Goal: Task Accomplishment & Management: Complete application form

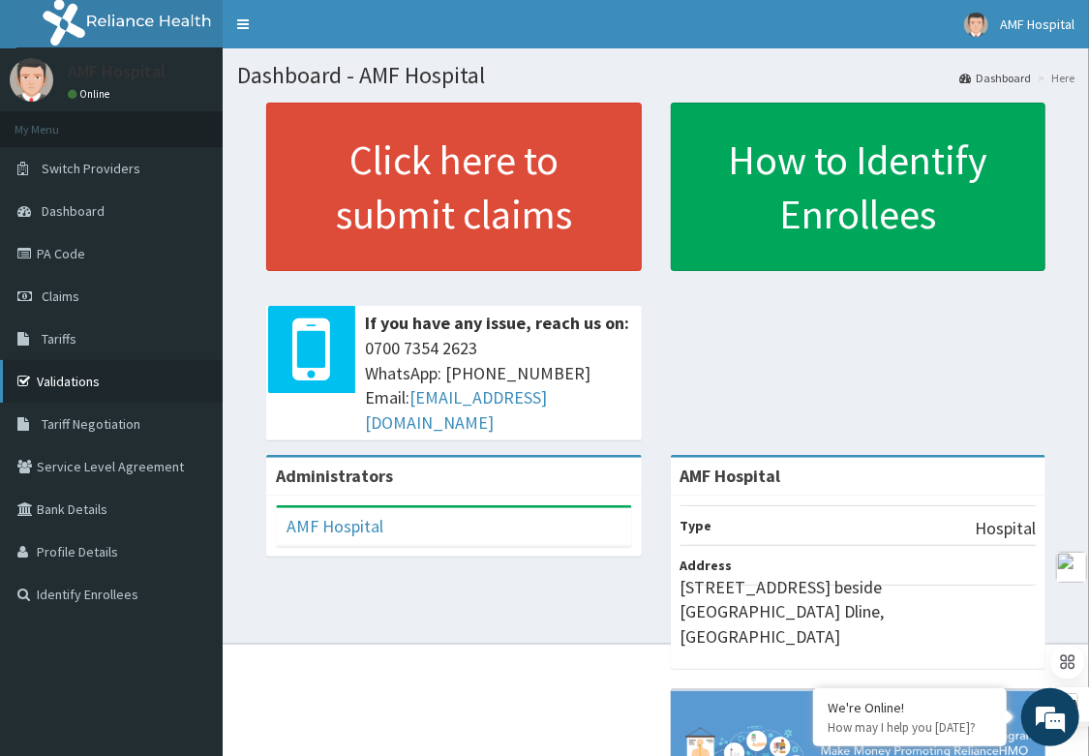
click at [43, 365] on link "Validations" at bounding box center [111, 381] width 223 height 43
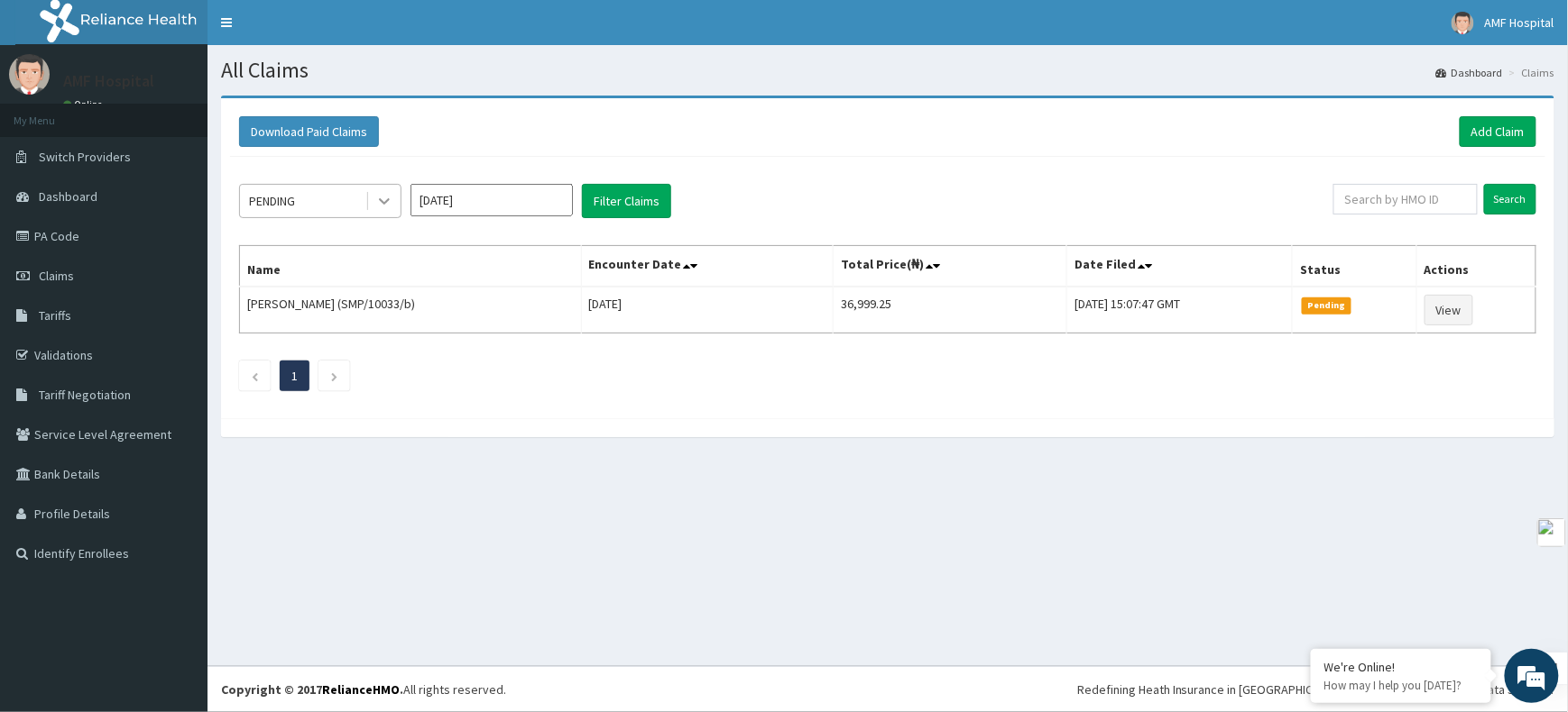
click at [378, 206] on icon at bounding box center [384, 200] width 18 height 18
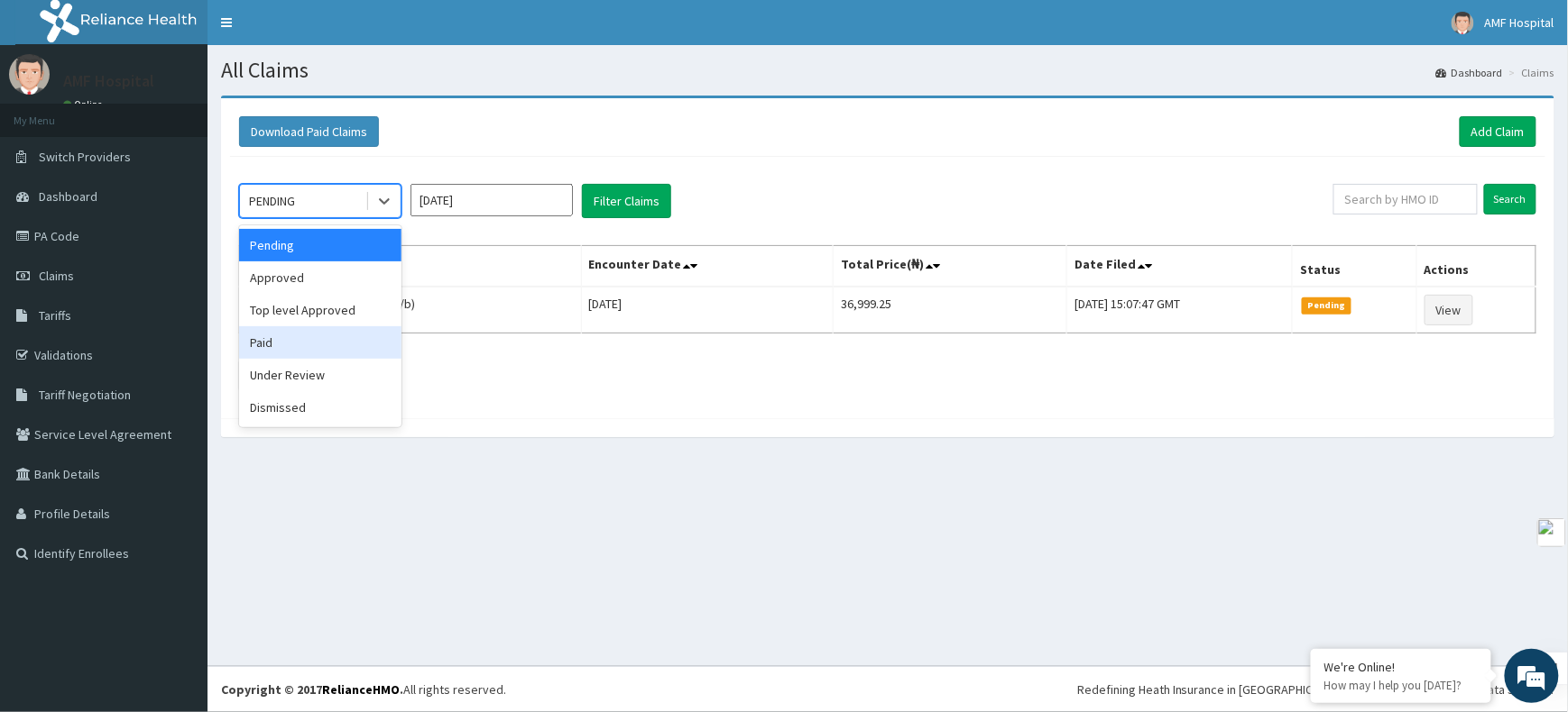
click at [647, 242] on div "option Paid focused, 4 of 6. 6 results available. Use Up and Down to choose opt…" at bounding box center [887, 282] width 1315 height 253
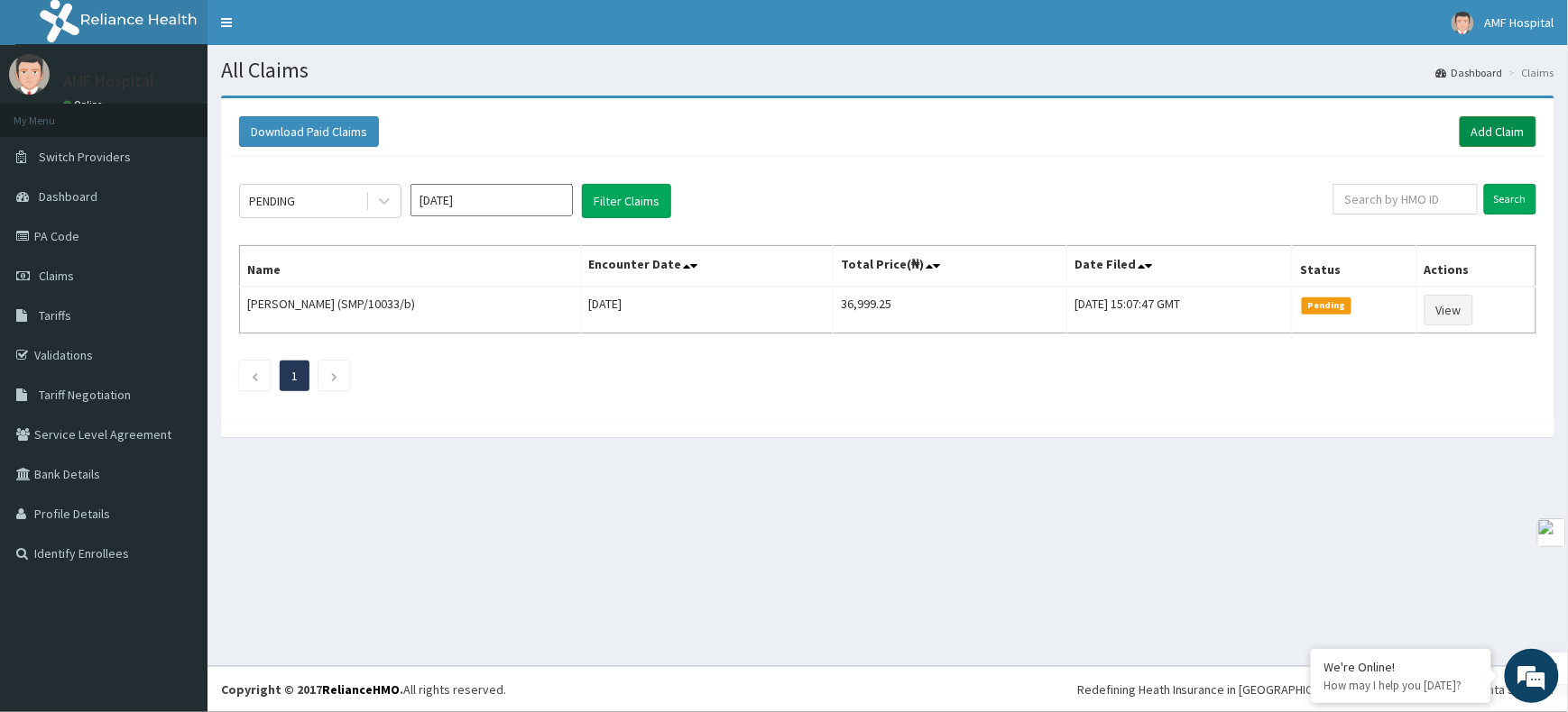
click at [1032, 131] on link "Add Claim" at bounding box center [1498, 131] width 76 height 31
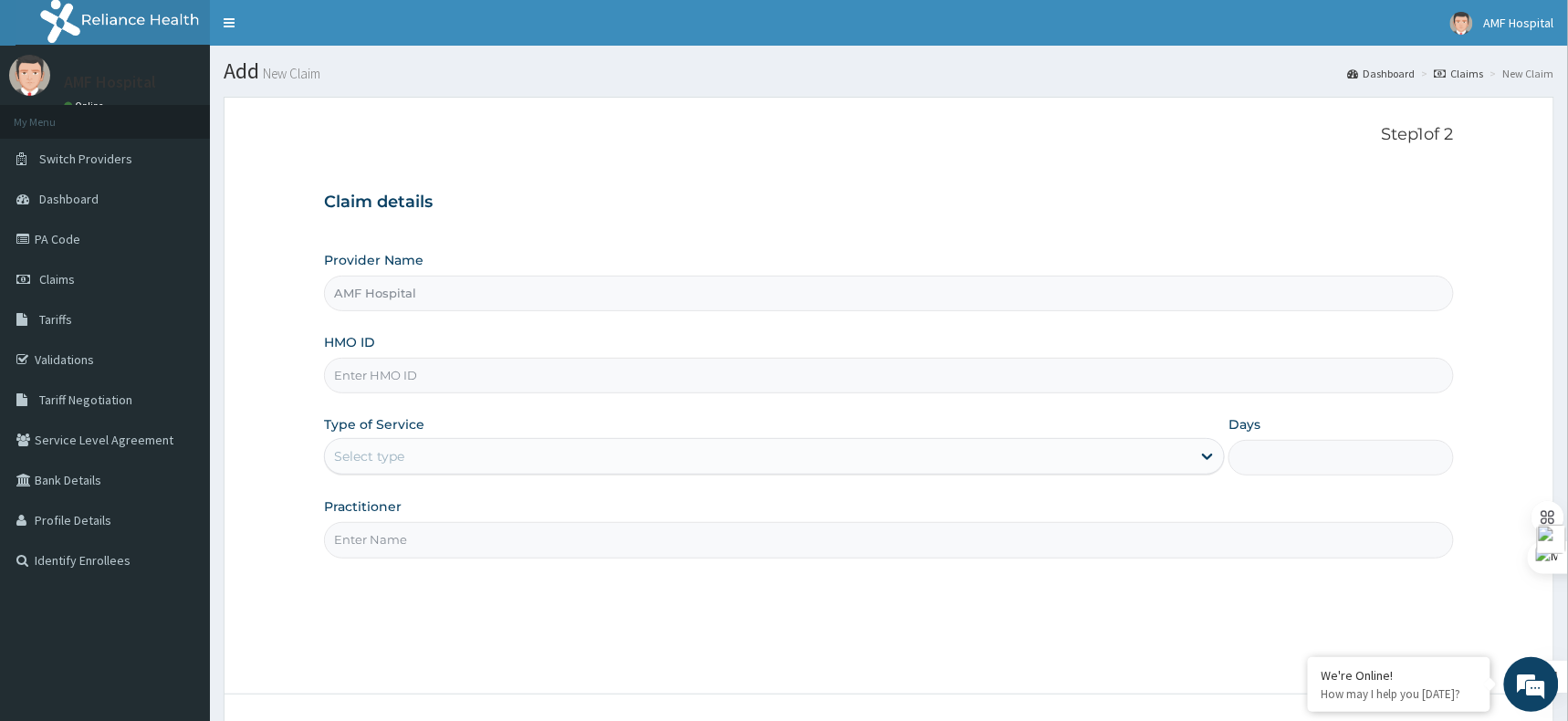
click at [427, 367] on input "HMO ID" at bounding box center [889, 376] width 1130 height 36
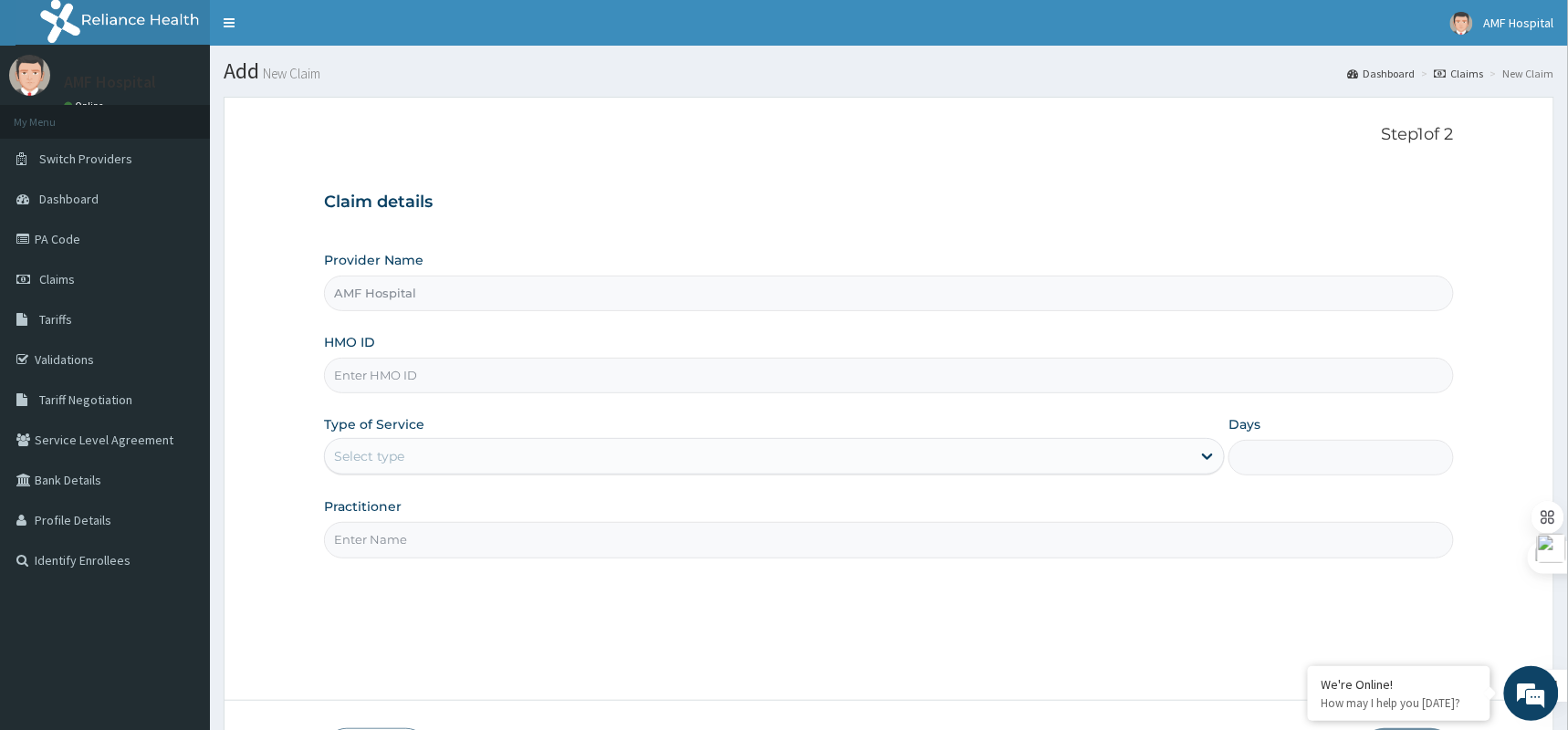
click at [549, 376] on input "HMO ID" at bounding box center [889, 375] width 1130 height 36
paste input "ERM/10321/A"
type input "ERM/10321/A"
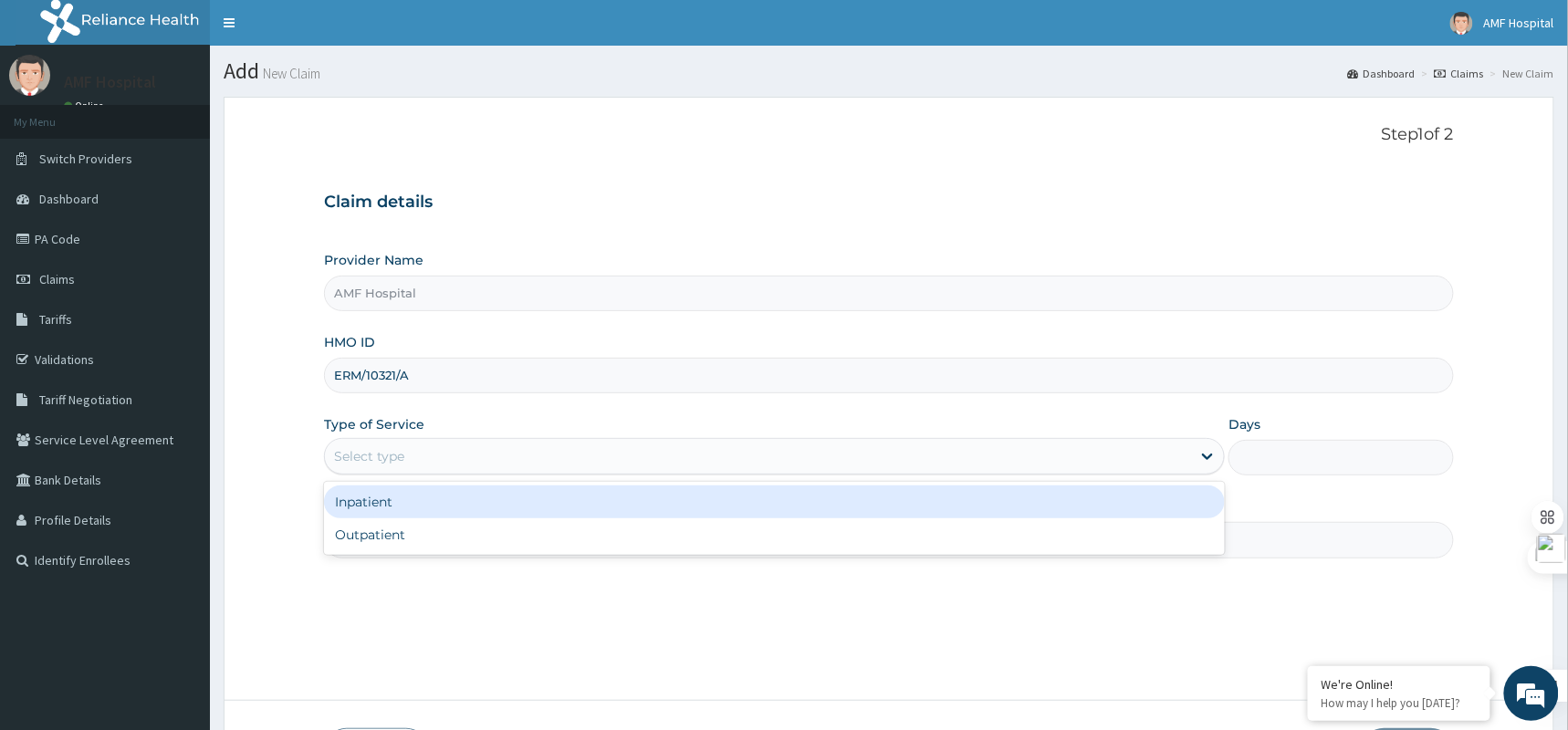
click at [698, 451] on div "Select type" at bounding box center [758, 456] width 866 height 29
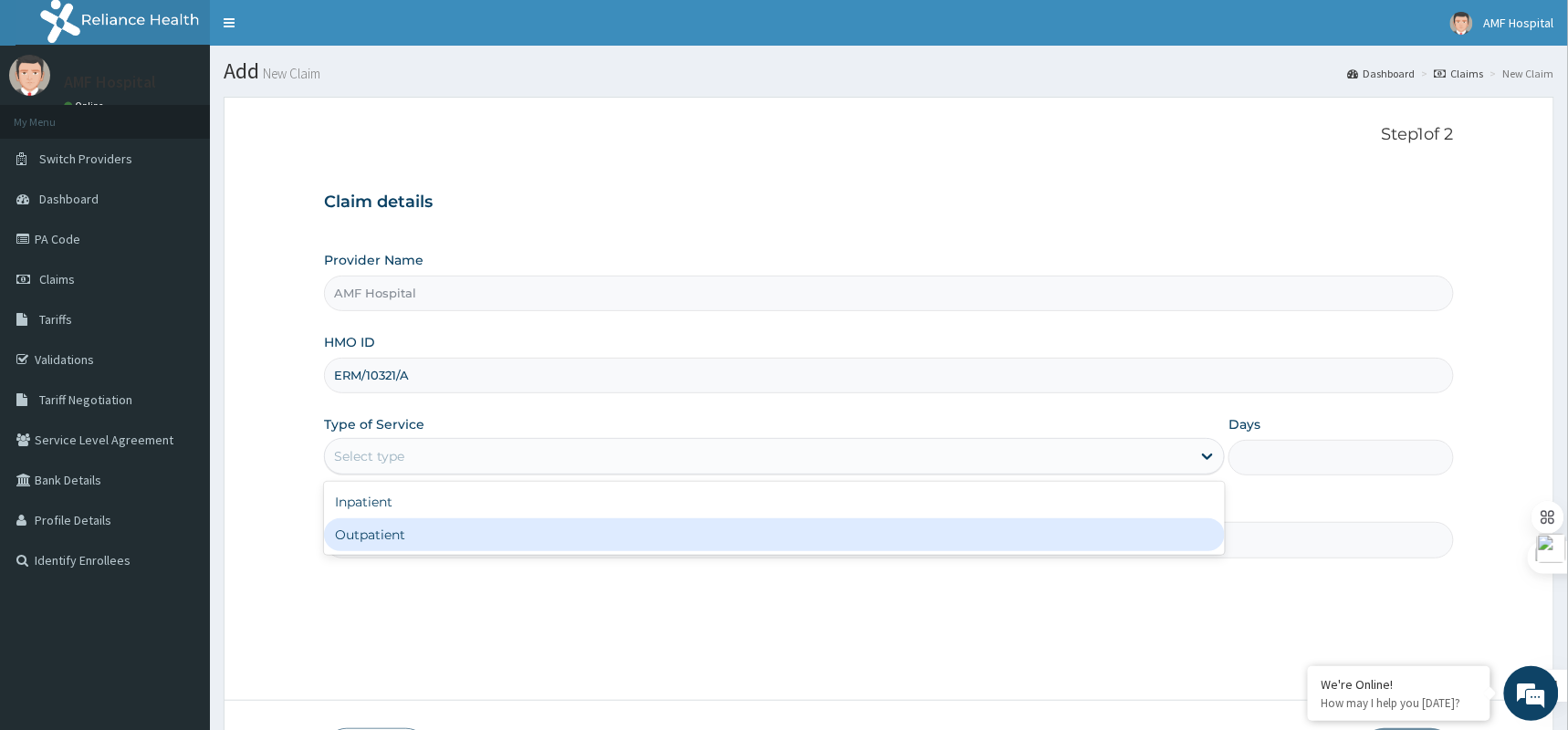
click at [455, 529] on div "Outpatient" at bounding box center [774, 535] width 901 height 33
type input "1"
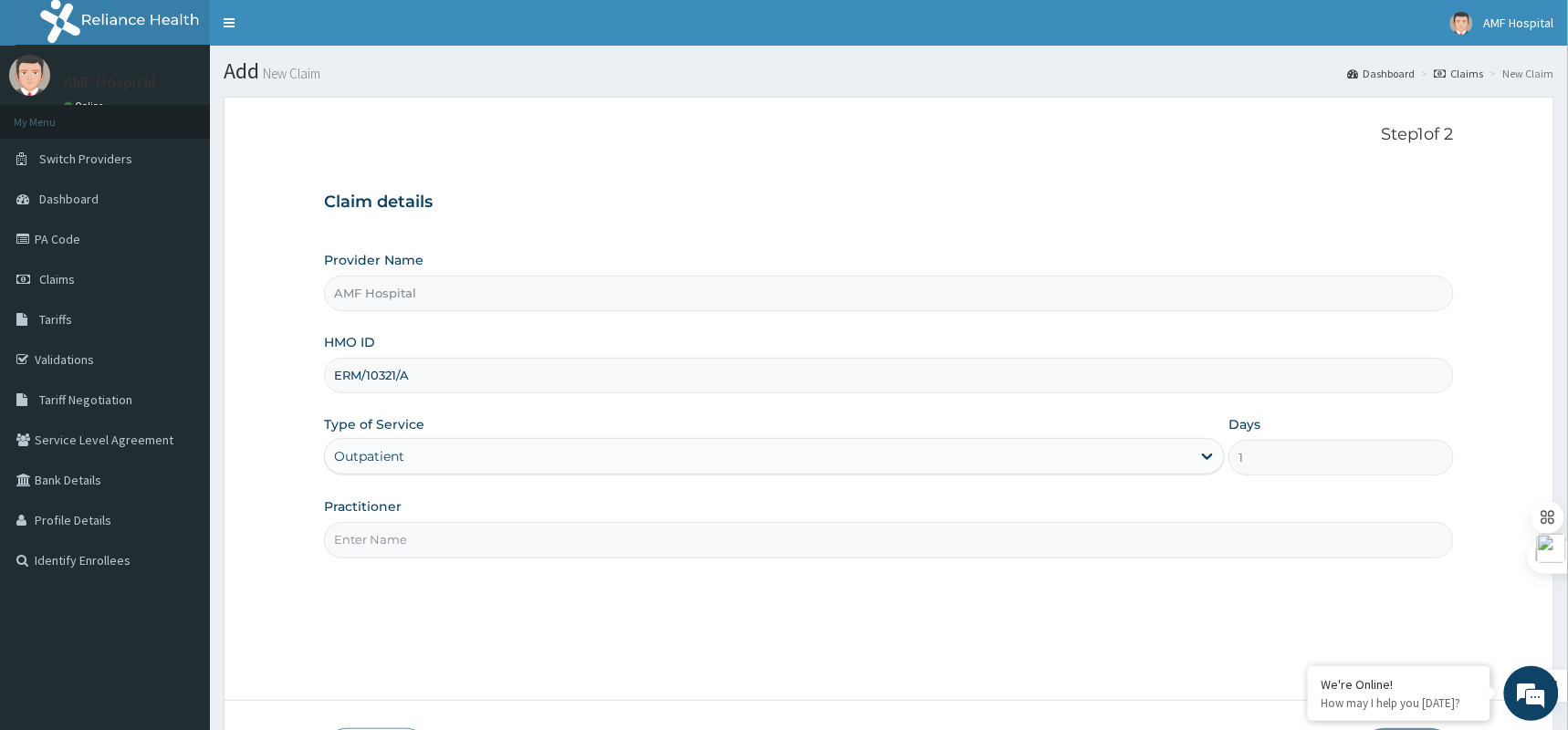
click at [1136, 544] on input "Practitioner" at bounding box center [889, 539] width 1130 height 36
type input "e"
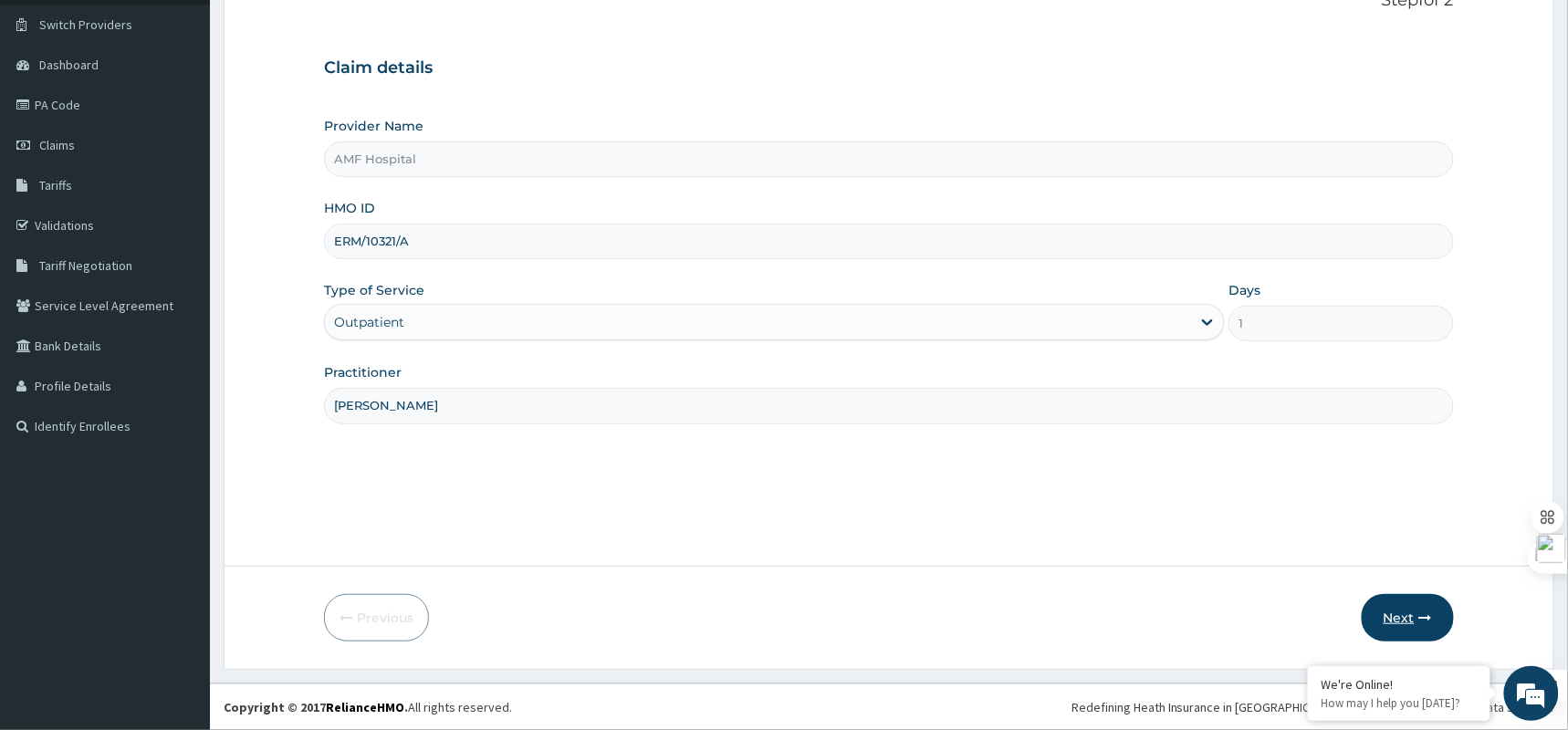
type input "EZE MICHAEL"
click at [1402, 630] on button "Next" at bounding box center [1409, 618] width 92 height 47
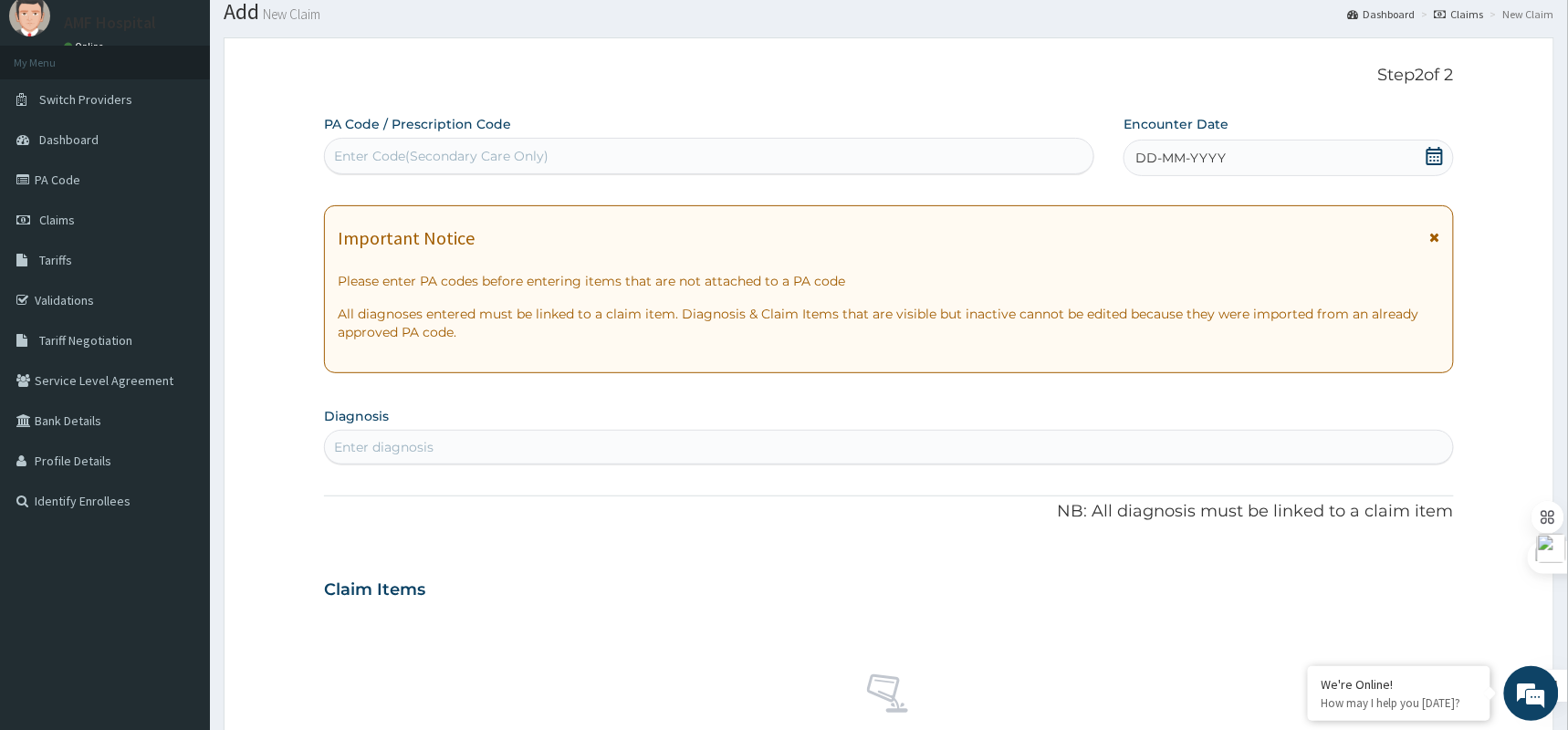
scroll to position [0, 0]
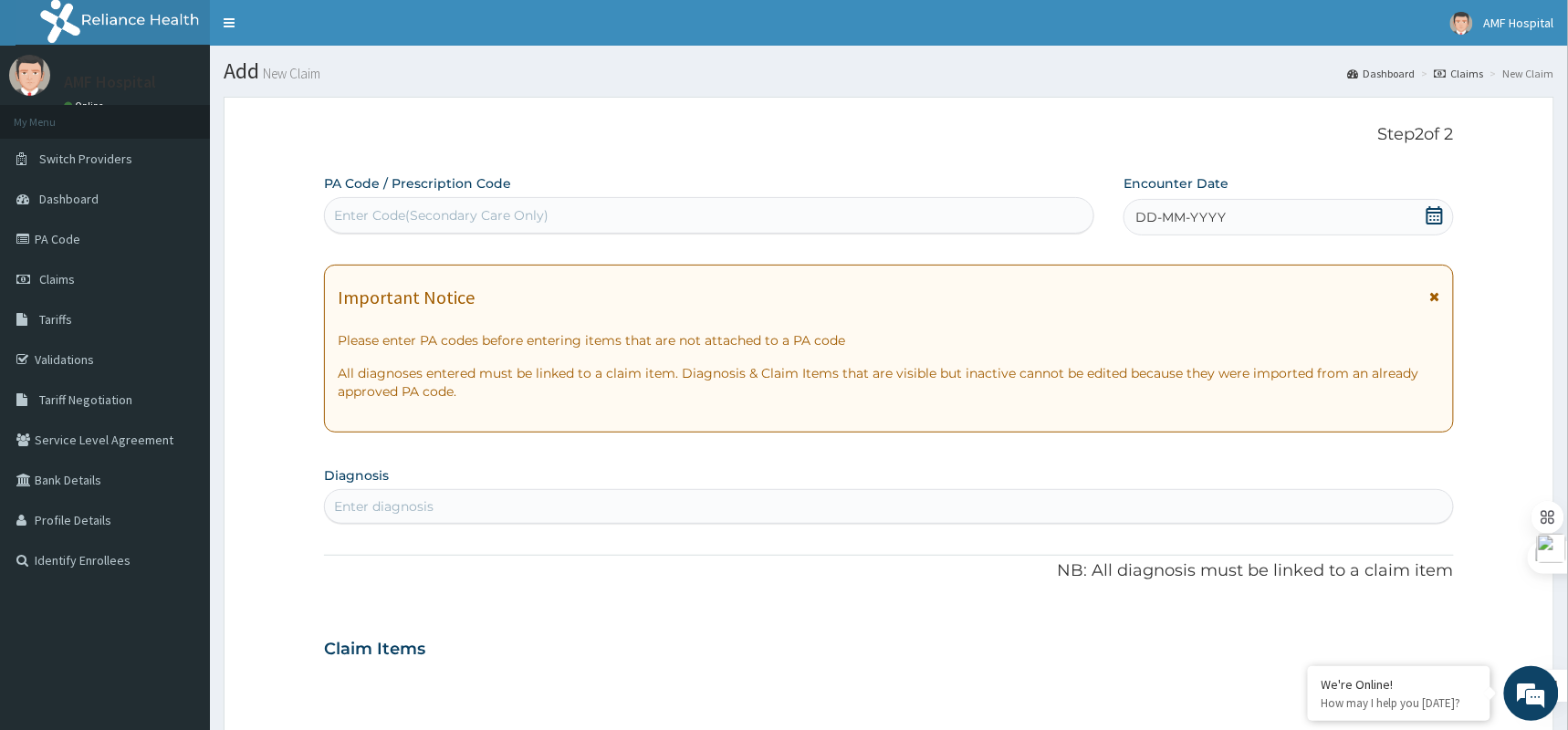
click at [1443, 211] on icon at bounding box center [1434, 215] width 18 height 18
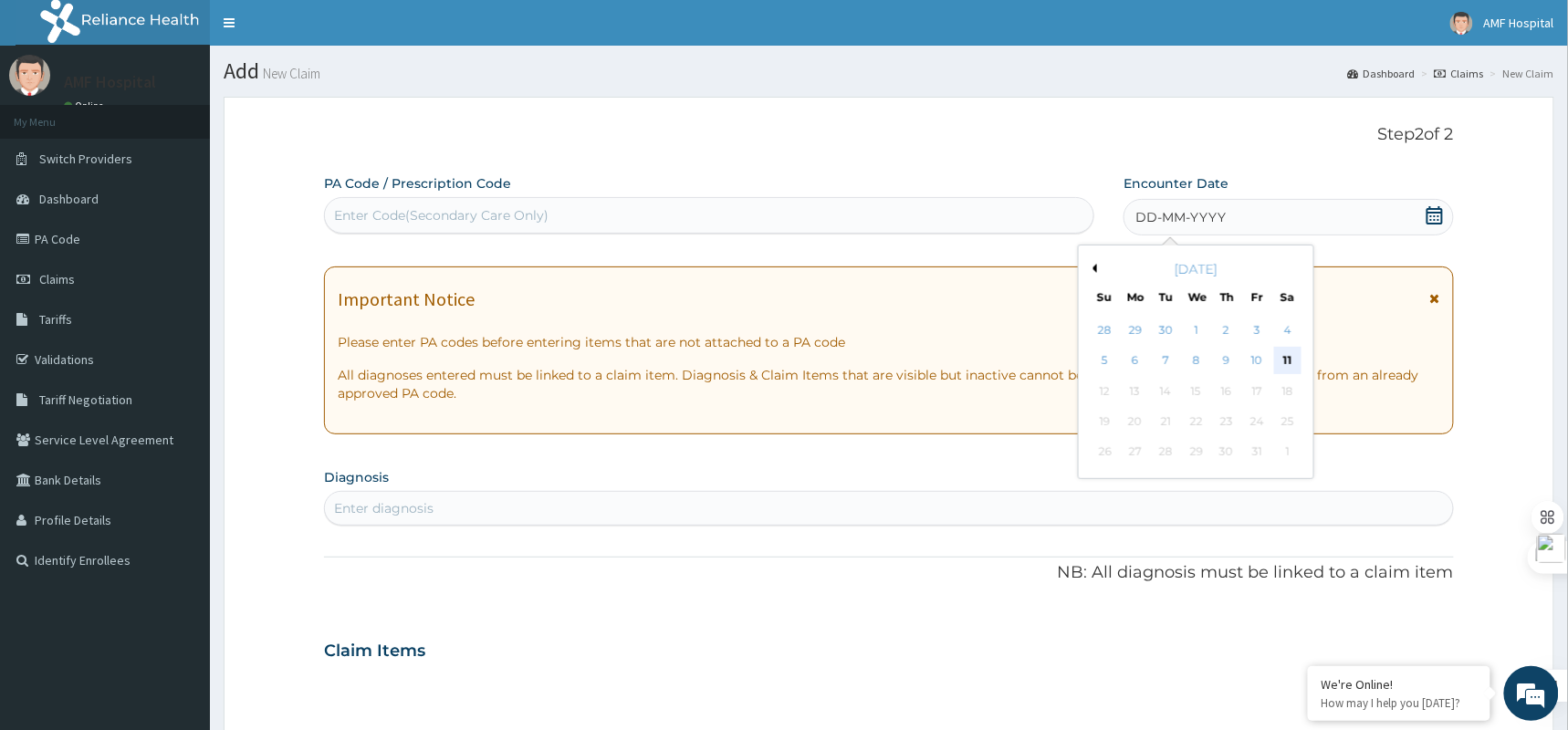
click at [1286, 357] on div "11" at bounding box center [1288, 361] width 27 height 27
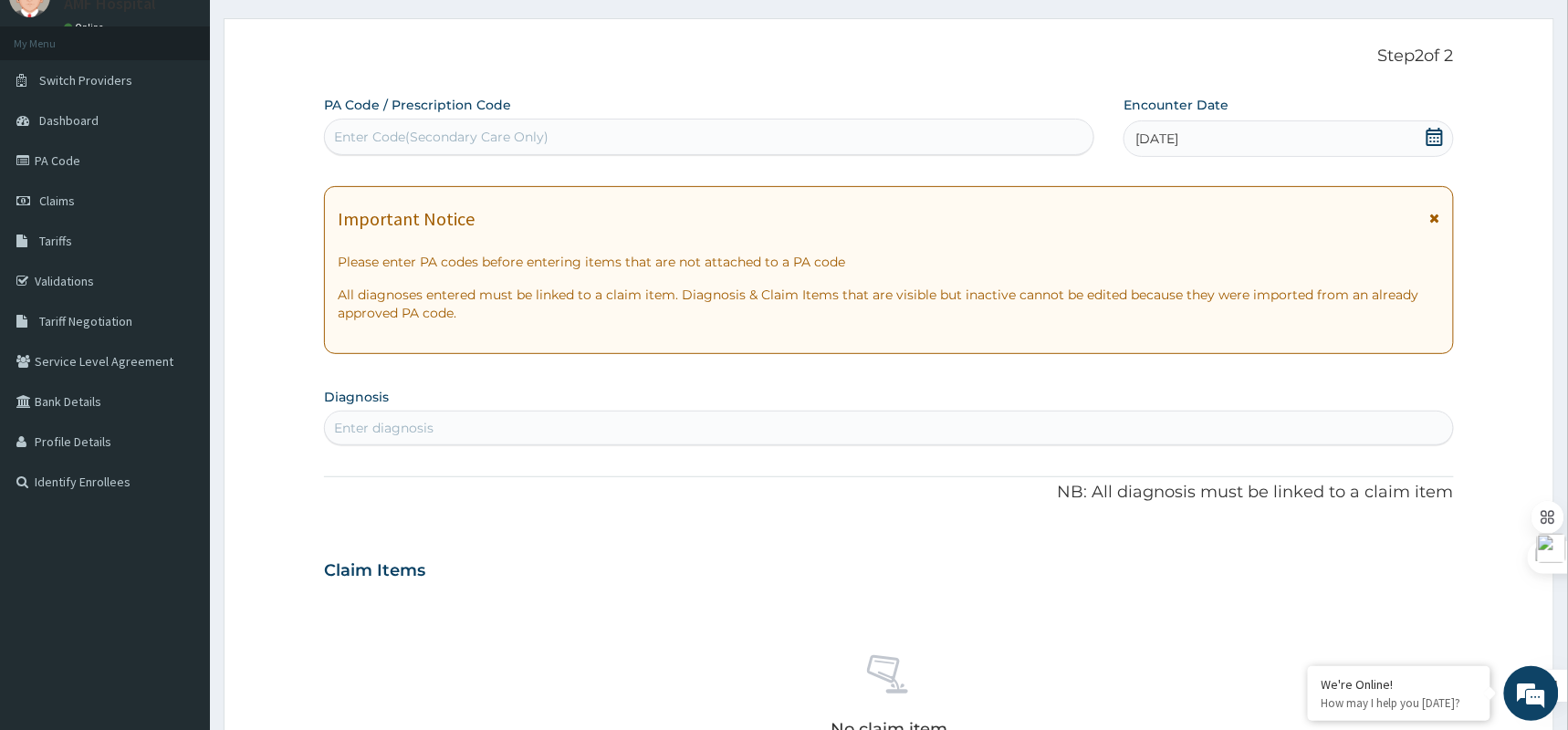
scroll to position [122, 0]
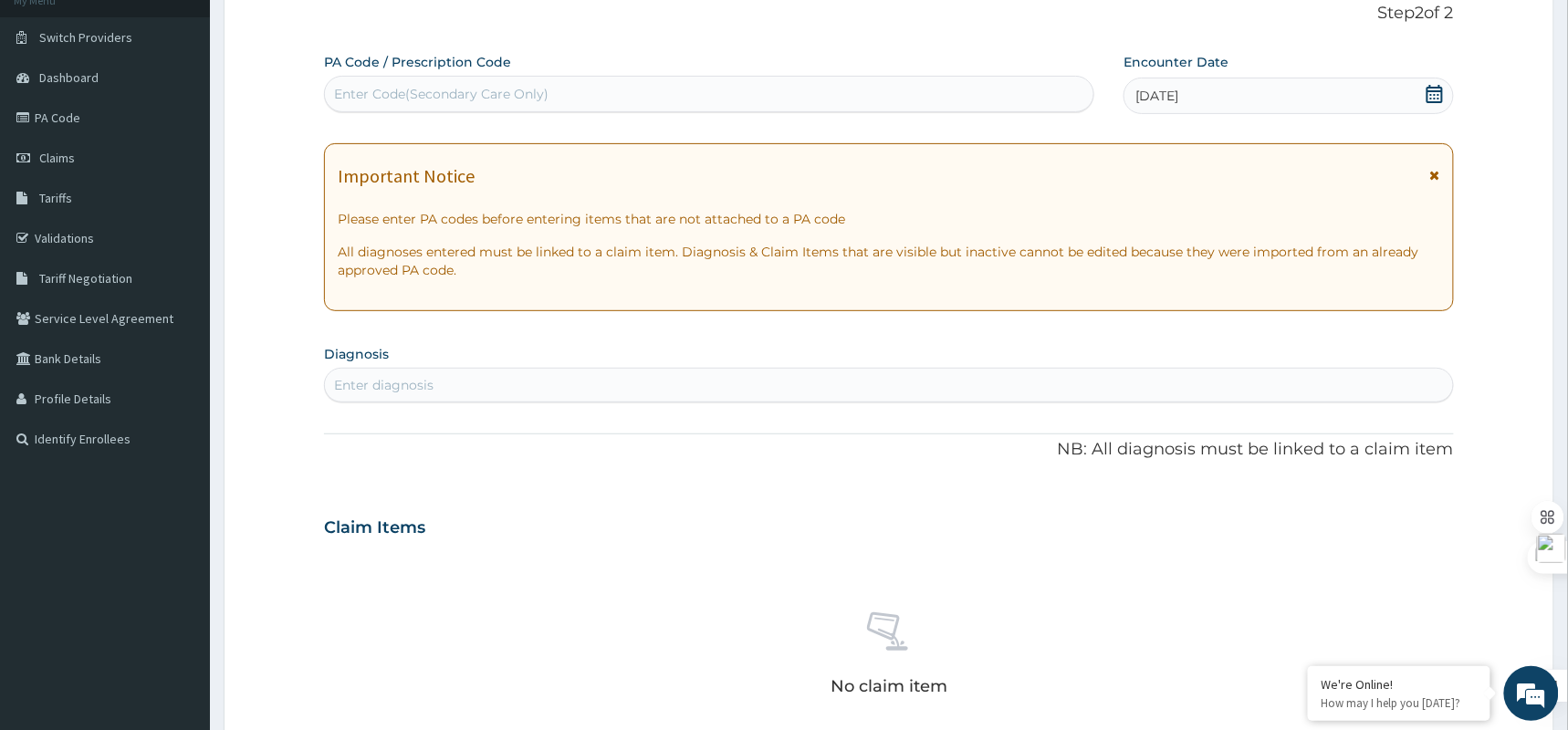
click at [469, 391] on div "Enter diagnosis" at bounding box center [889, 385] width 1128 height 29
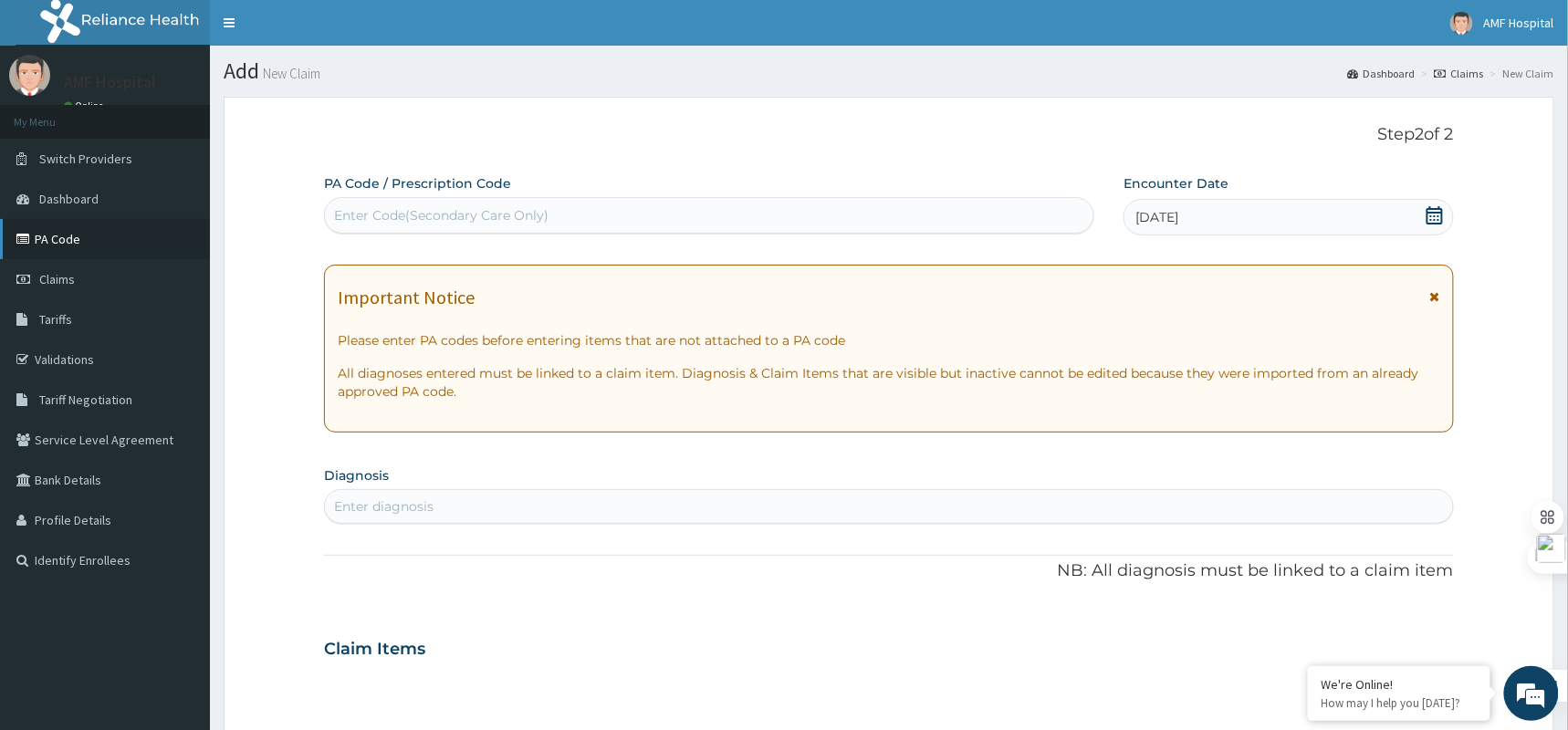
click at [104, 235] on link "PA Code" at bounding box center [105, 239] width 210 height 41
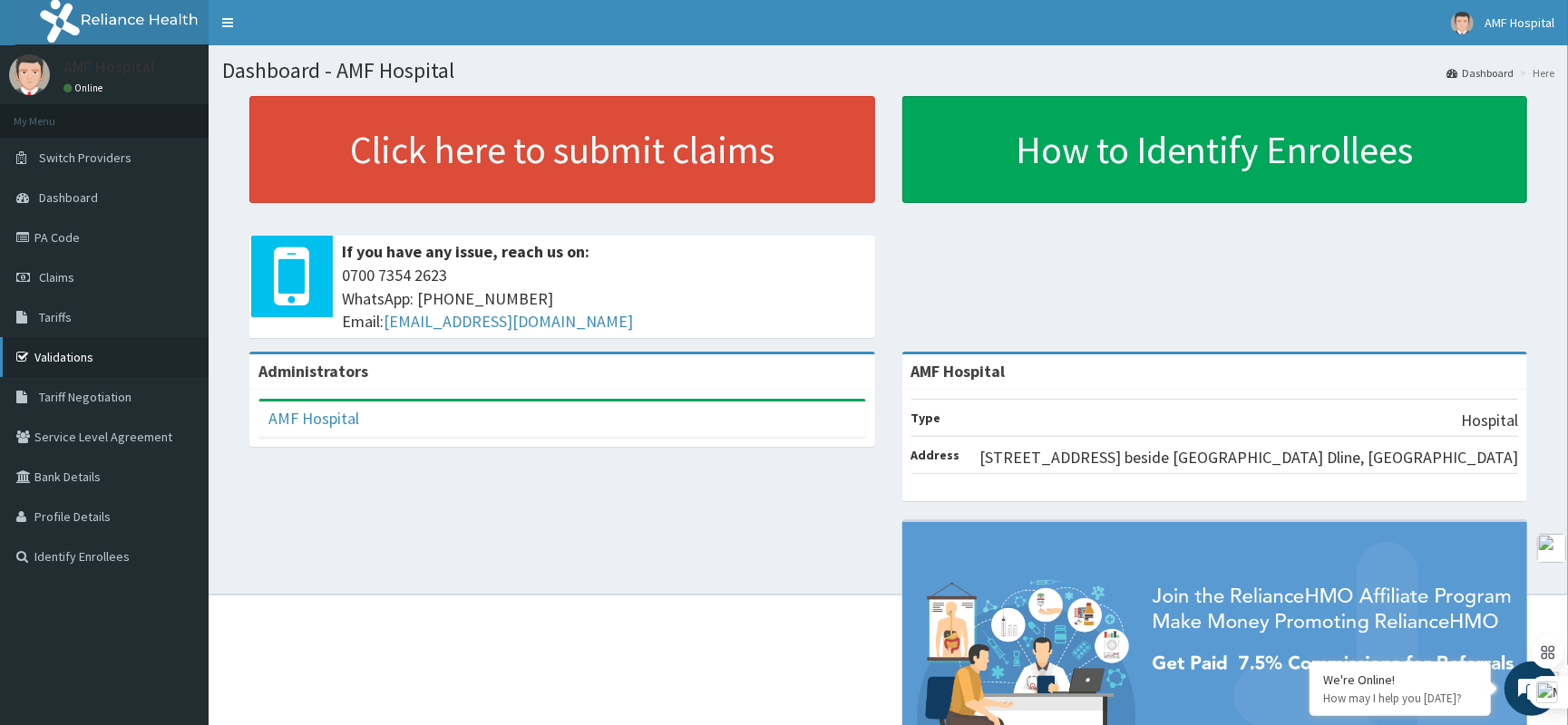
click at [67, 346] on link "Validations" at bounding box center [104, 357] width 209 height 40
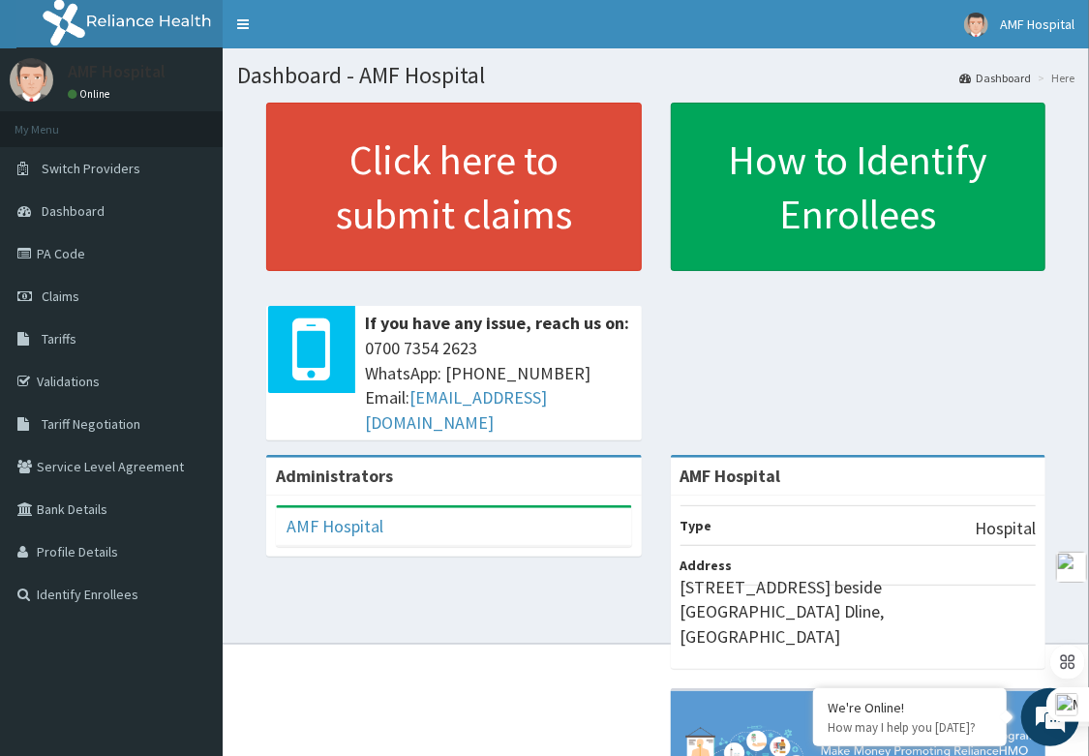
click at [481, 612] on div "Administrators AMF Hospital Full Name AMF Hospital Email Address [EMAIL_ADDRESS…" at bounding box center [655, 681] width 837 height 452
click at [112, 265] on link "PA Code" at bounding box center [111, 253] width 223 height 43
